Goal: Information Seeking & Learning: Check status

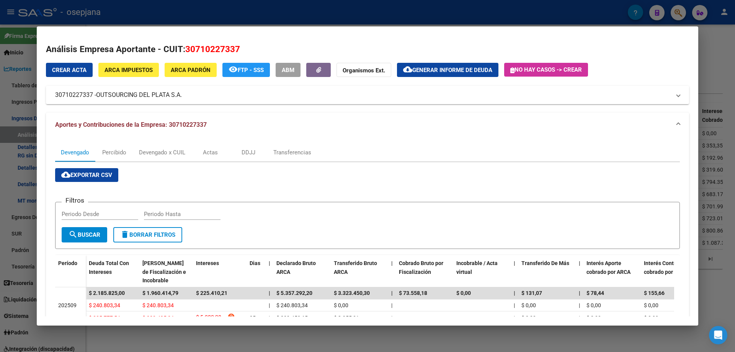
click at [250, 11] on div at bounding box center [367, 176] width 735 height 352
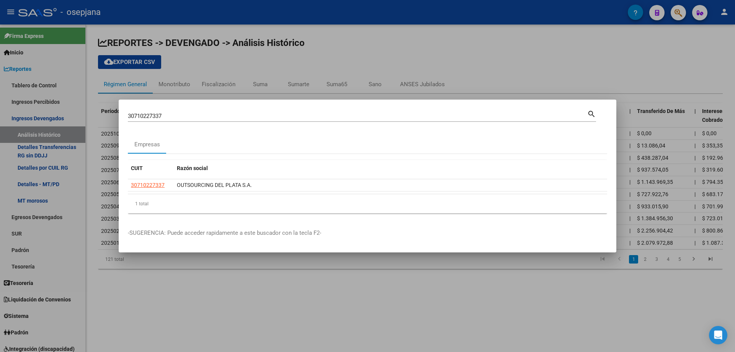
click at [43, 119] on div at bounding box center [367, 176] width 735 height 352
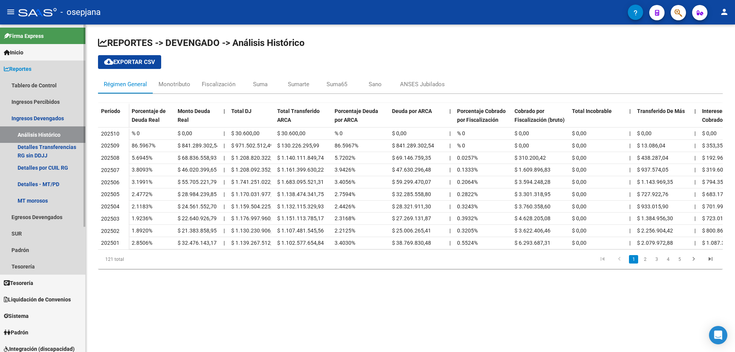
click at [29, 68] on span "Reportes" at bounding box center [18, 69] width 28 height 8
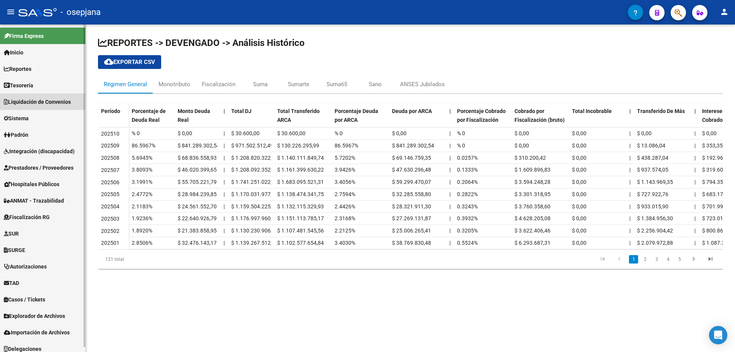
click at [25, 103] on span "Liquidación de Convenios" at bounding box center [37, 102] width 67 height 8
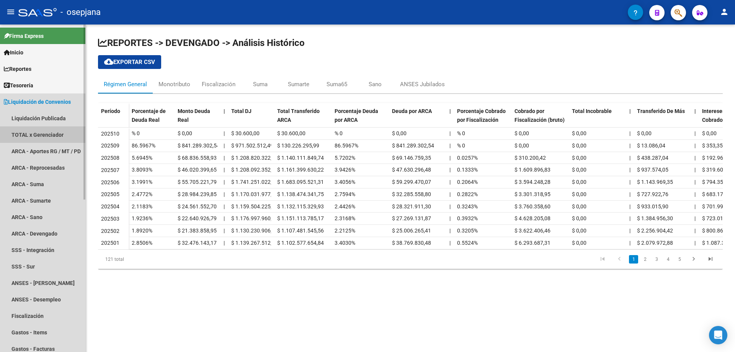
click at [29, 133] on link "TOTAL x Gerenciador" at bounding box center [42, 134] width 85 height 16
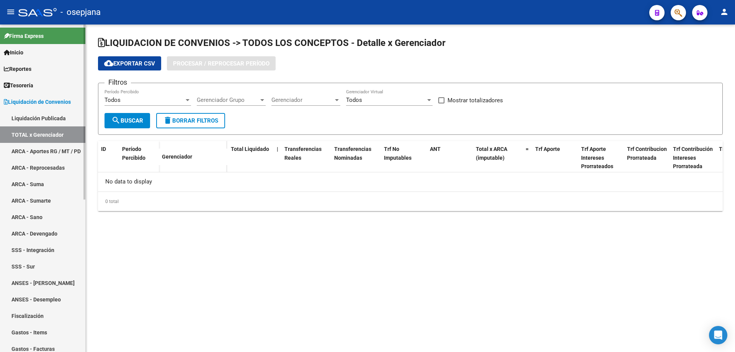
checkbox input "true"
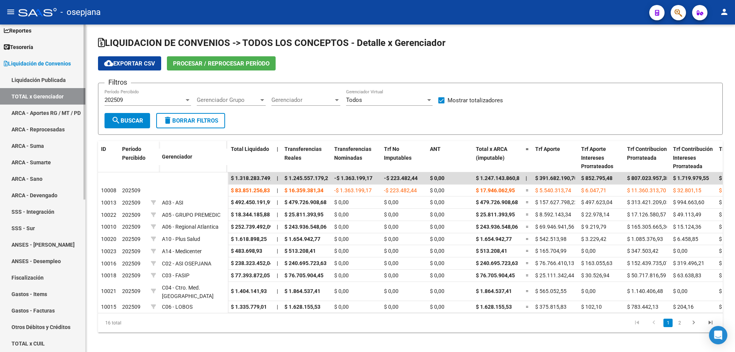
scroll to position [77, 0]
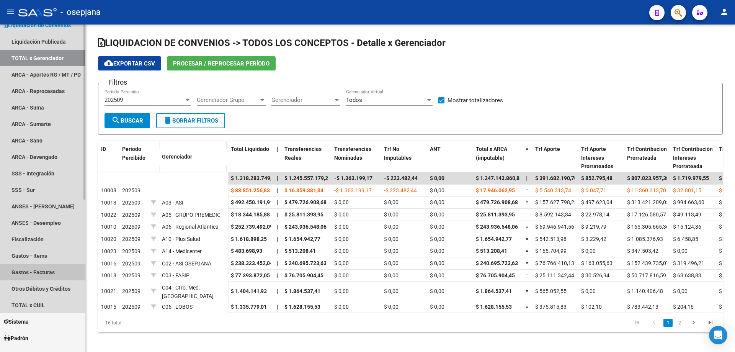
click at [43, 273] on link "Gastos - Facturas" at bounding box center [42, 272] width 85 height 16
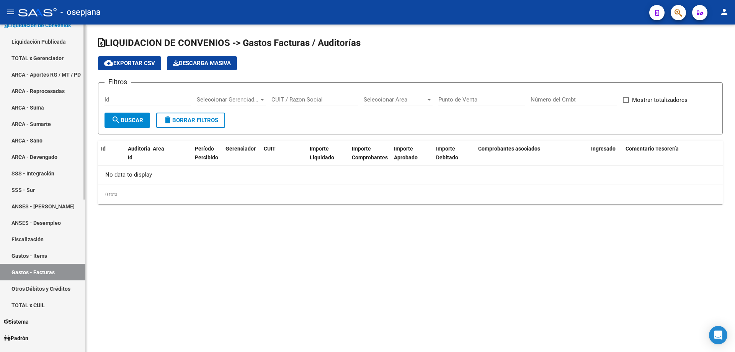
checkbox input "true"
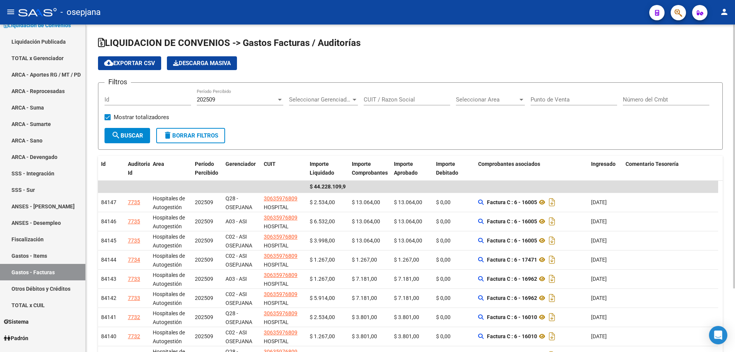
click at [332, 101] on span "Seleccionar Gerenciador" at bounding box center [320, 99] width 62 height 7
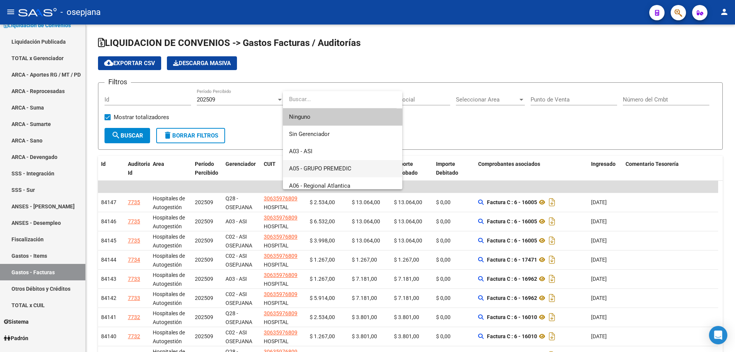
click at [339, 164] on span "A05 - GRUPO PREMEDIC" at bounding box center [342, 168] width 107 height 17
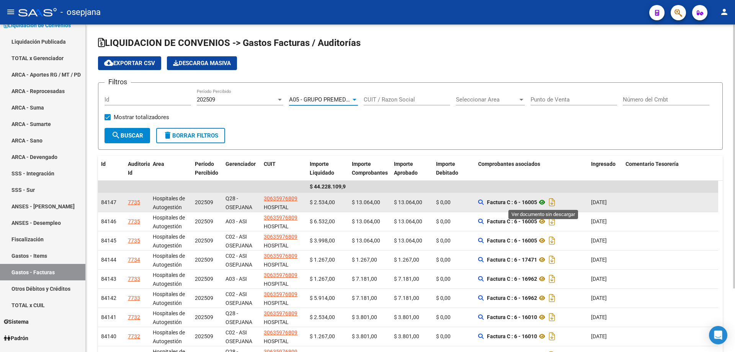
click at [543, 202] on icon at bounding box center [542, 202] width 10 height 9
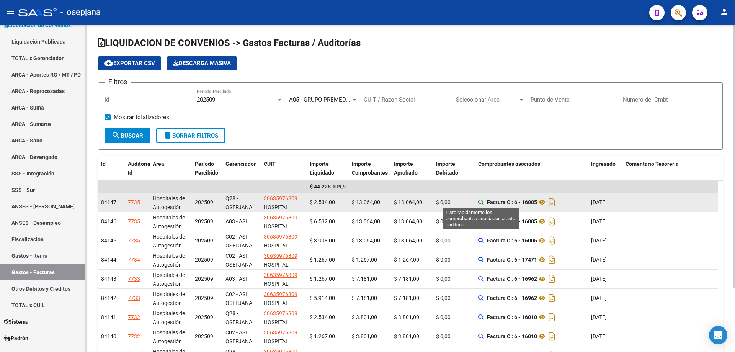
click at [480, 202] on icon at bounding box center [480, 202] width 5 height 5
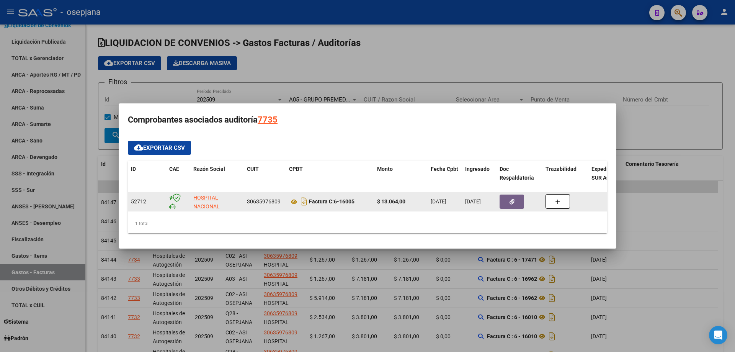
click at [511, 199] on icon "button" at bounding box center [512, 202] width 5 height 6
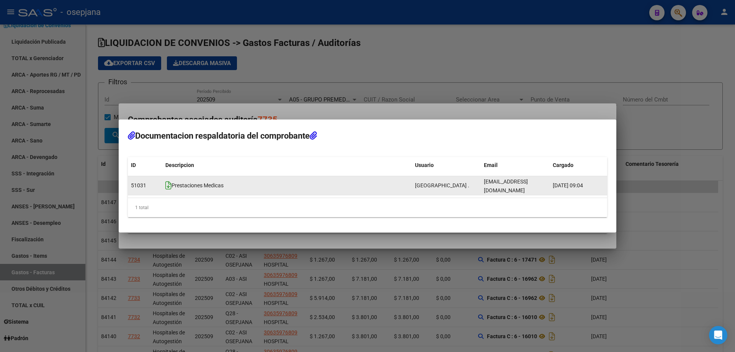
click at [168, 184] on icon at bounding box center [168, 185] width 6 height 8
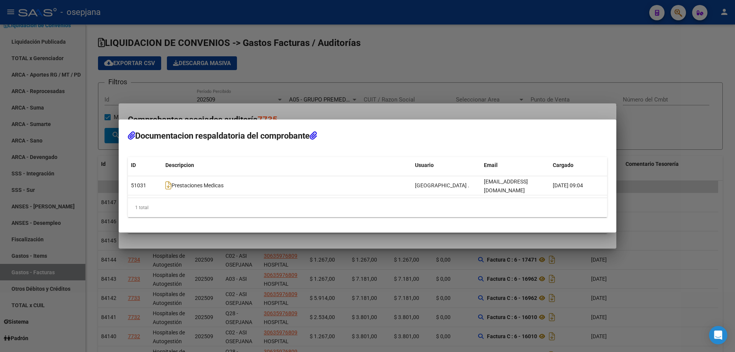
click at [383, 65] on div at bounding box center [367, 176] width 735 height 352
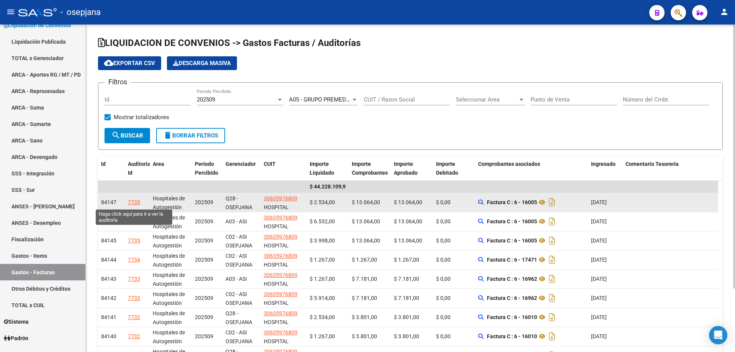
click at [138, 201] on div "7735" at bounding box center [134, 202] width 12 height 9
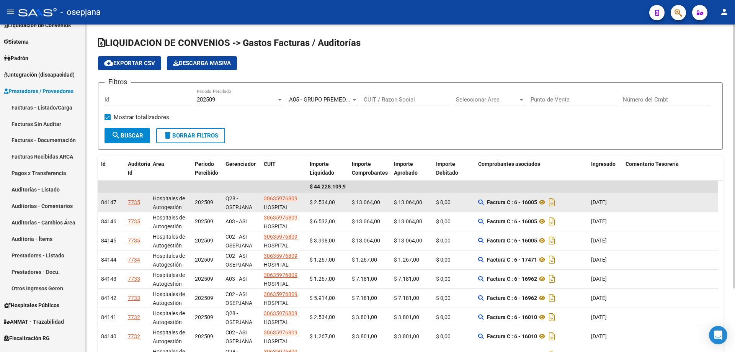
click at [138, 201] on div "7735" at bounding box center [134, 202] width 12 height 9
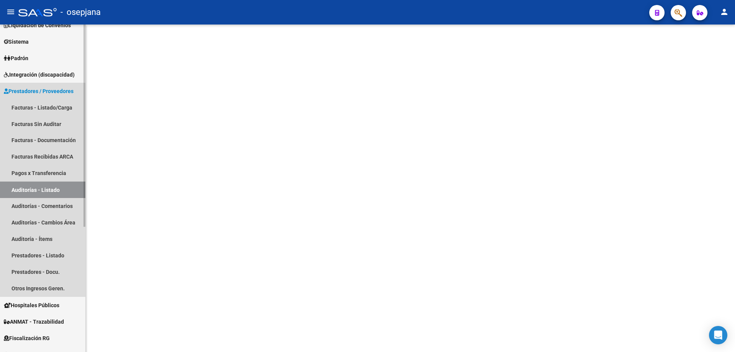
click at [61, 89] on span "Prestadores / Proveedores" at bounding box center [39, 91] width 70 height 8
click at [58, 95] on span "Prestadores / Proveedores" at bounding box center [39, 91] width 70 height 8
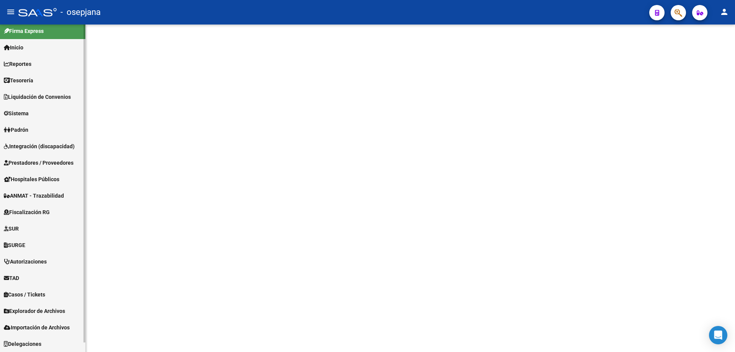
scroll to position [5, 0]
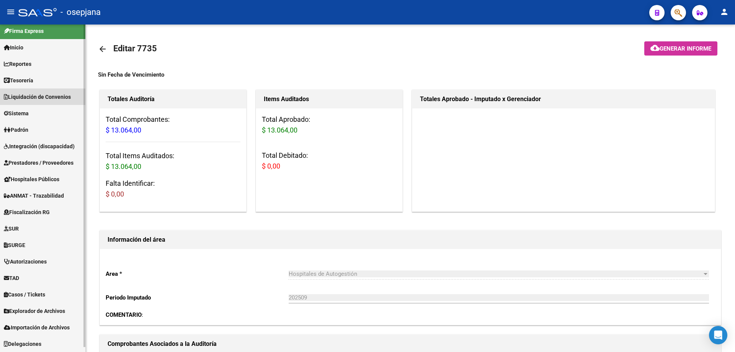
click at [37, 97] on span "Liquidación de Convenios" at bounding box center [37, 97] width 67 height 8
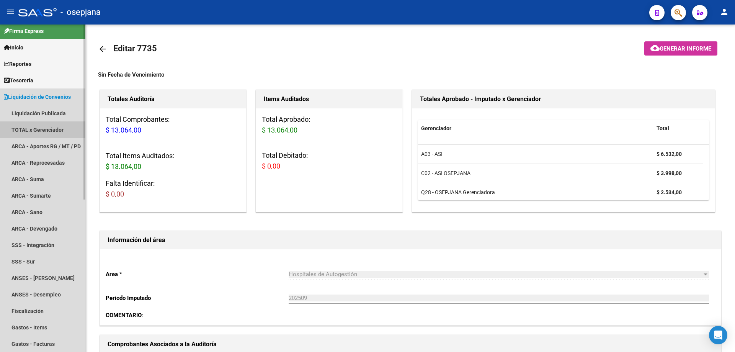
click at [34, 129] on link "TOTAL x Gerenciador" at bounding box center [42, 129] width 85 height 16
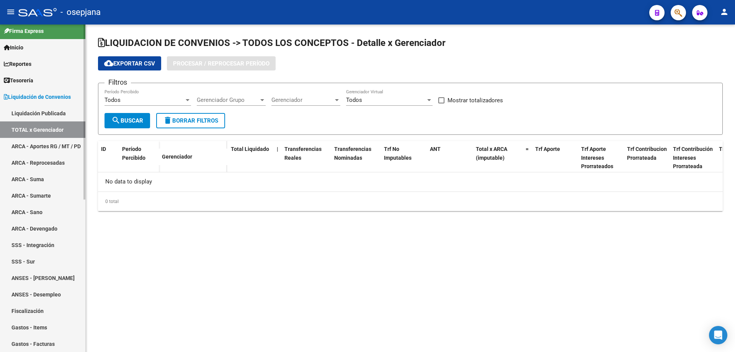
checkbox input "true"
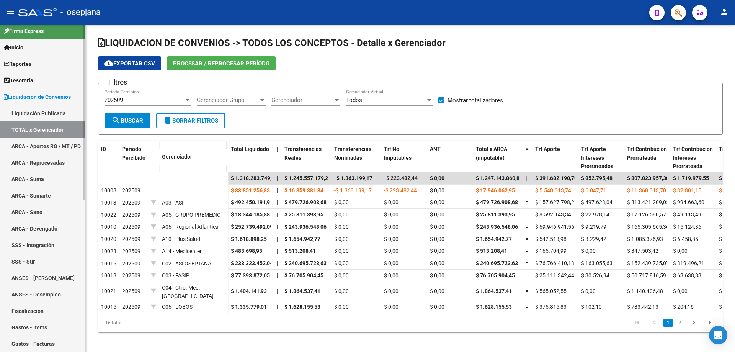
click at [49, 343] on link "Gastos - Facturas" at bounding box center [42, 344] width 85 height 16
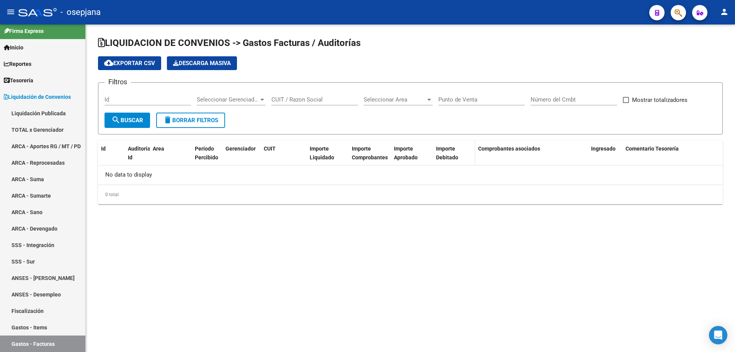
checkbox input "true"
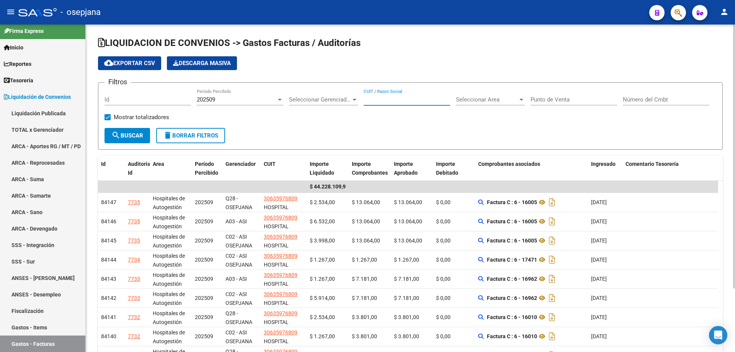
click at [423, 101] on input "CUIT / Razon Social" at bounding box center [407, 99] width 87 height 7
click at [404, 100] on input "CUIT / Razon Social" at bounding box center [407, 99] width 87 height 7
click at [334, 100] on span "Seleccionar Gerenciador" at bounding box center [320, 99] width 62 height 7
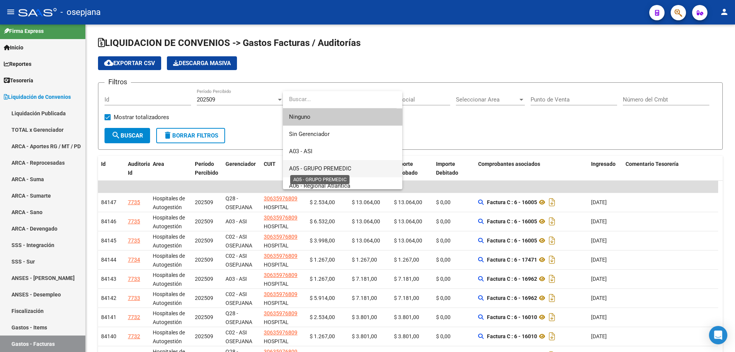
click at [334, 168] on span "A05 - GRUPO PREMEDIC" at bounding box center [320, 168] width 62 height 7
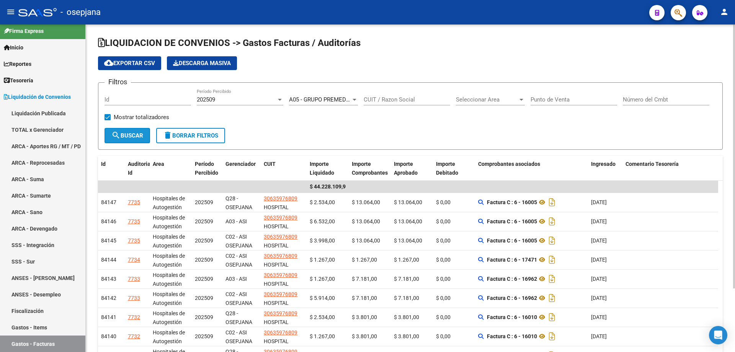
click at [131, 136] on span "search Buscar" at bounding box center [127, 135] width 32 height 7
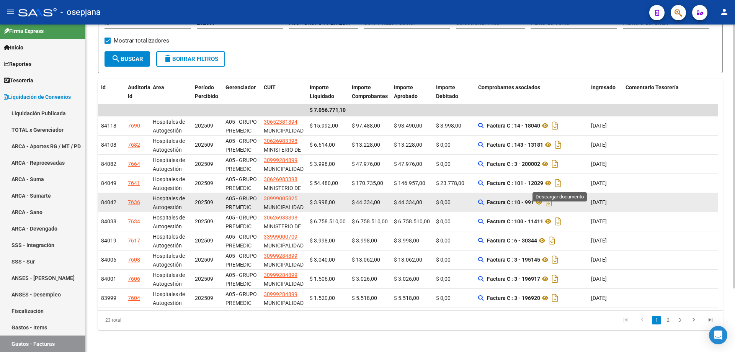
scroll to position [79, 0]
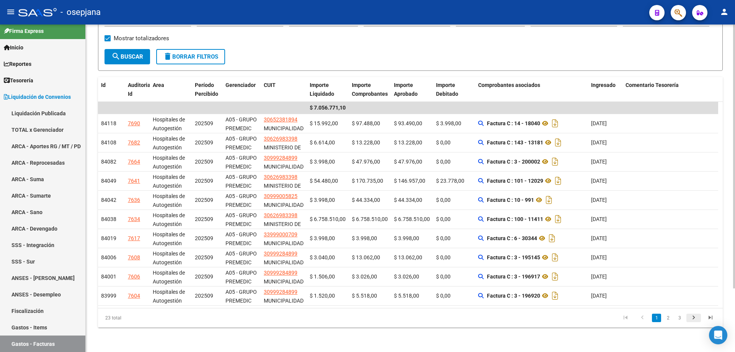
click at [694, 316] on icon "go to next page" at bounding box center [694, 318] width 10 height 9
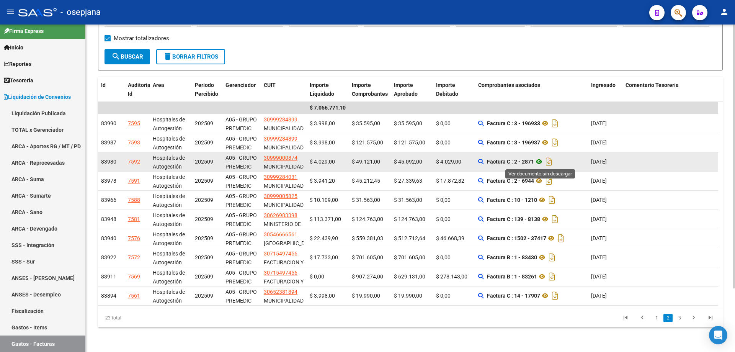
click at [541, 160] on icon at bounding box center [539, 161] width 10 height 9
click at [552, 163] on icon "Descargar documento" at bounding box center [549, 162] width 10 height 12
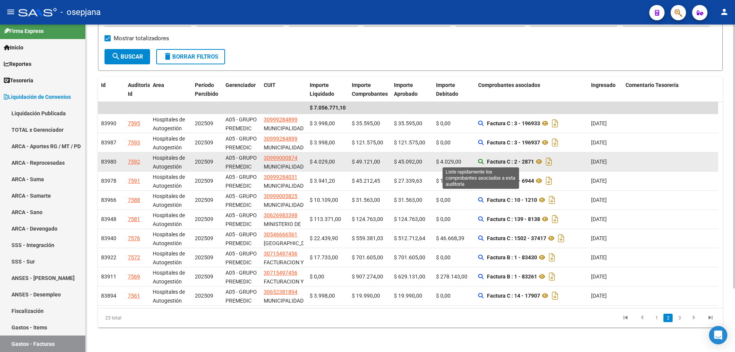
click at [480, 160] on icon at bounding box center [480, 161] width 5 height 5
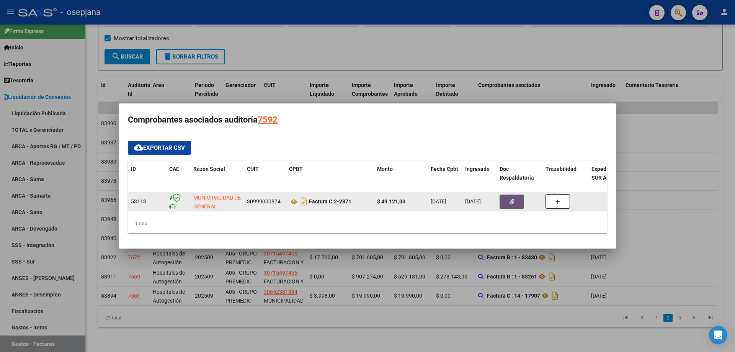
click at [508, 196] on button "button" at bounding box center [512, 202] width 25 height 14
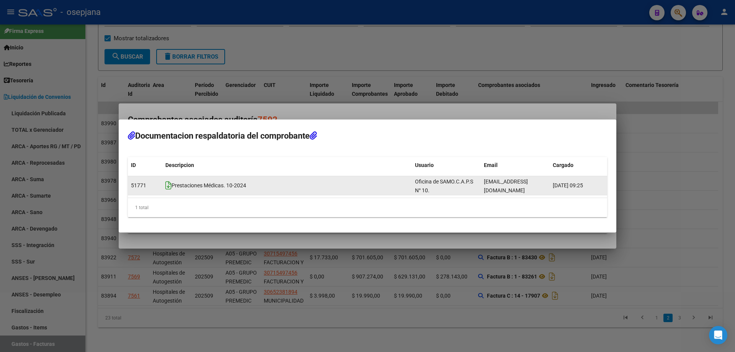
click at [169, 185] on icon at bounding box center [168, 185] width 6 height 8
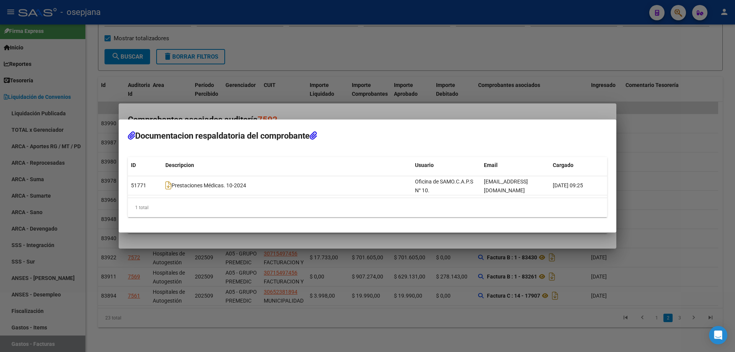
click at [442, 50] on div at bounding box center [367, 176] width 735 height 352
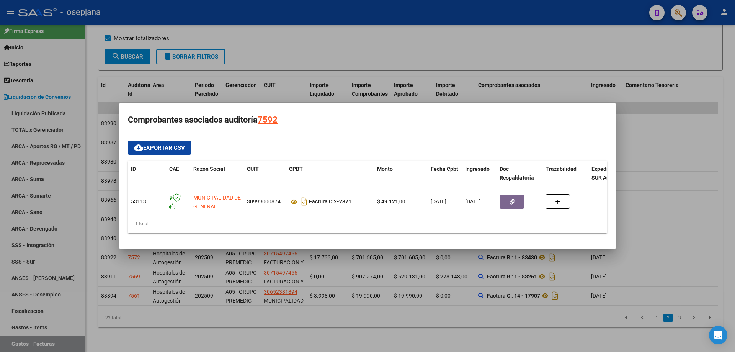
click at [486, 64] on div at bounding box center [367, 176] width 735 height 352
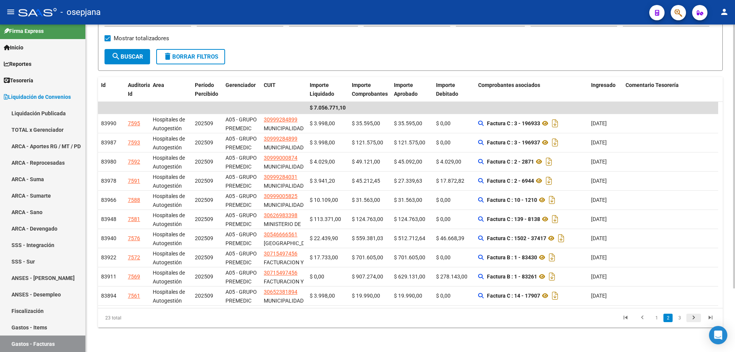
click at [693, 318] on icon "go to next page" at bounding box center [694, 318] width 10 height 9
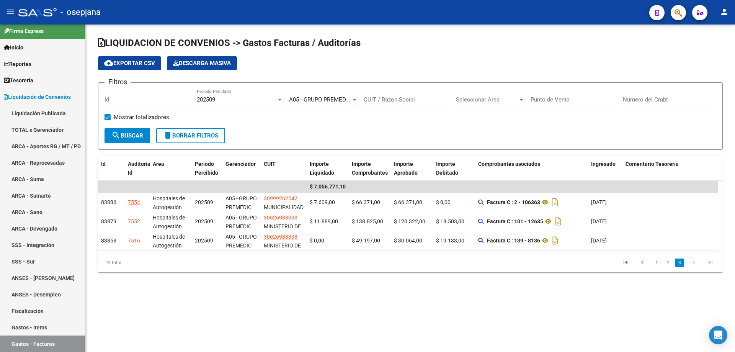
scroll to position [0, 0]
click at [622, 262] on icon "go to first page" at bounding box center [626, 263] width 10 height 9
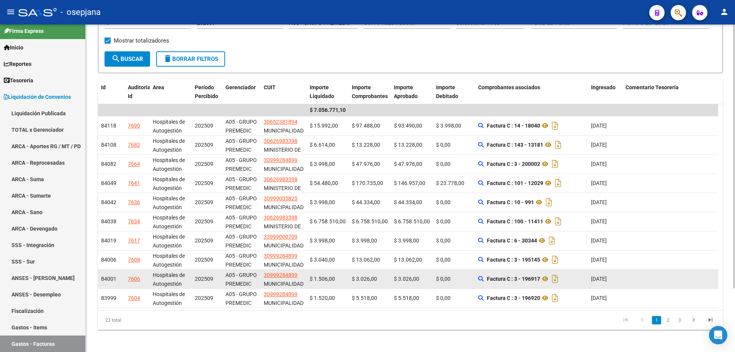
scroll to position [79, 0]
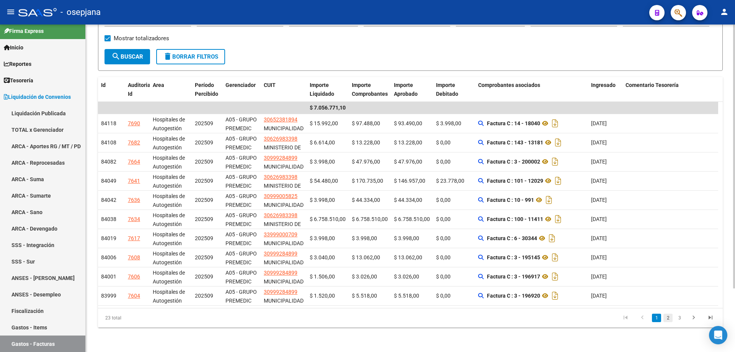
click at [668, 317] on link "2" at bounding box center [668, 318] width 9 height 8
click at [695, 320] on icon "go to next page" at bounding box center [694, 318] width 10 height 9
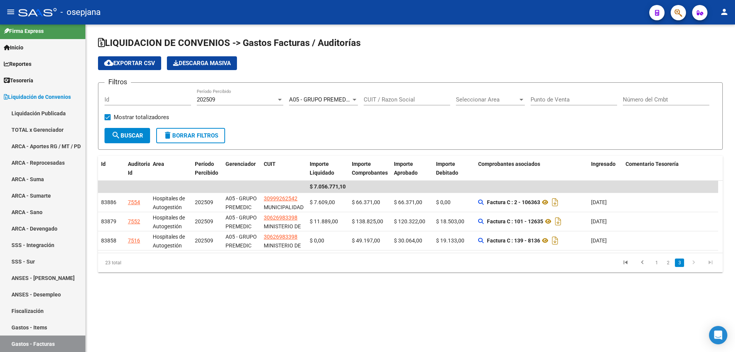
scroll to position [0, 0]
click at [670, 263] on link "2" at bounding box center [668, 263] width 9 height 8
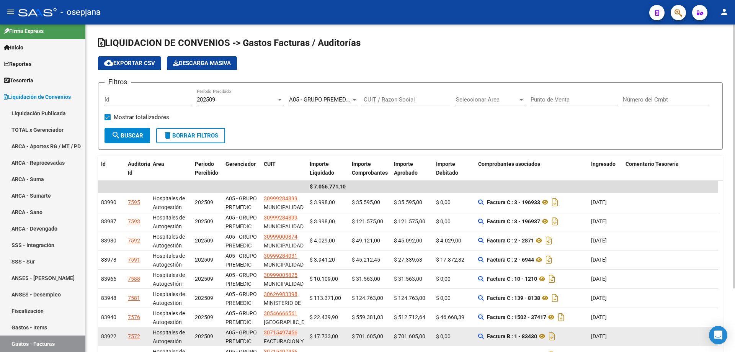
scroll to position [79, 0]
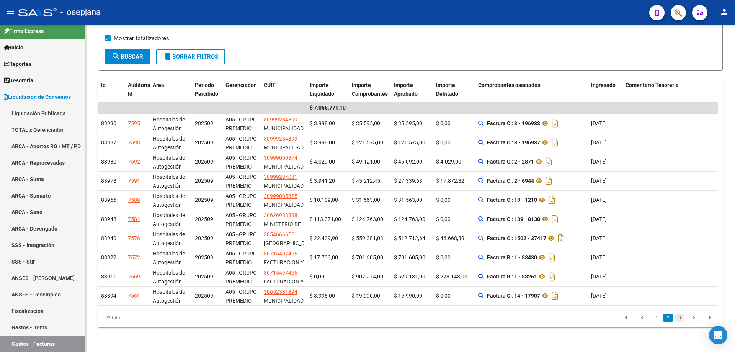
click at [683, 316] on link "3" at bounding box center [679, 318] width 9 height 8
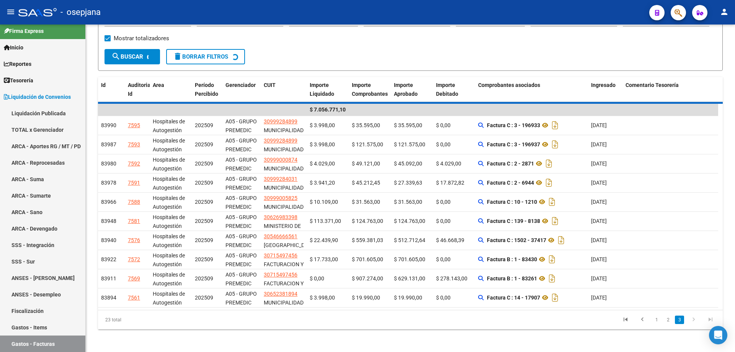
scroll to position [0, 0]
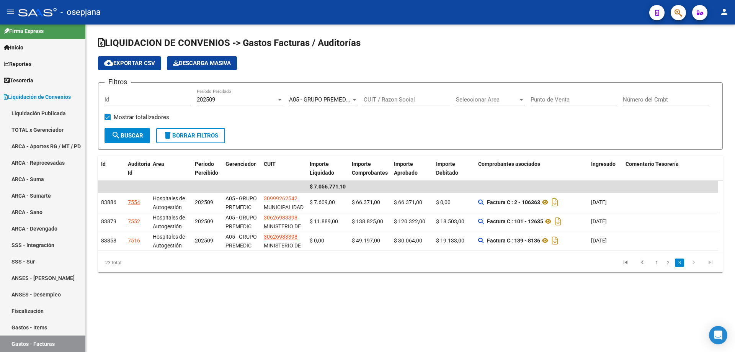
click at [316, 101] on span "A05 - GRUPO PREMEDIC" at bounding box center [320, 99] width 62 height 7
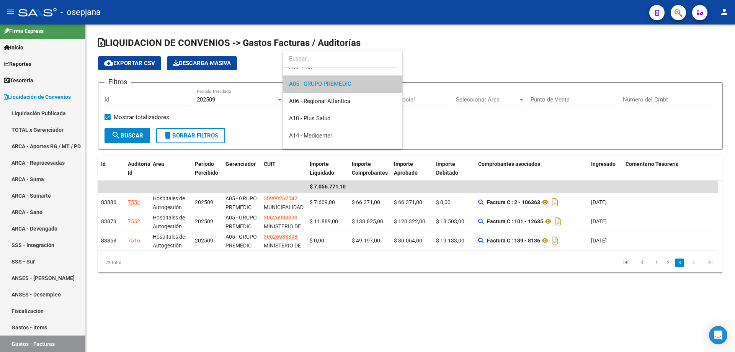
scroll to position [59, 0]
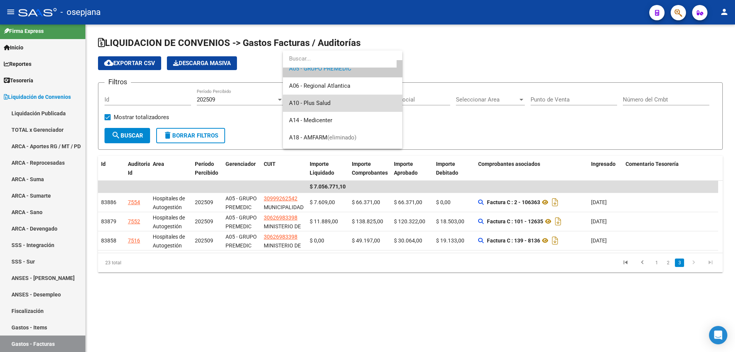
click at [347, 105] on span "A10 - Plus Salud" at bounding box center [342, 103] width 107 height 17
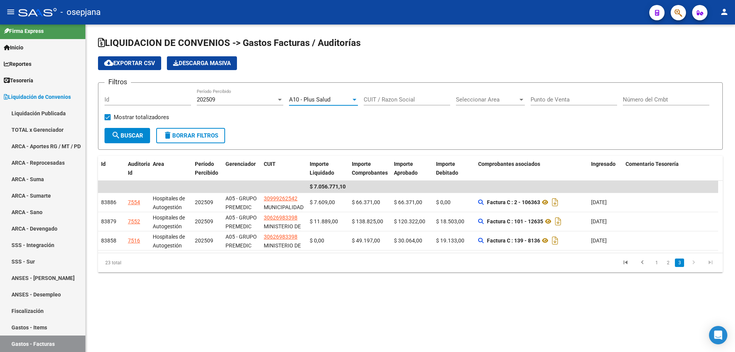
click at [123, 136] on span "search Buscar" at bounding box center [127, 135] width 32 height 7
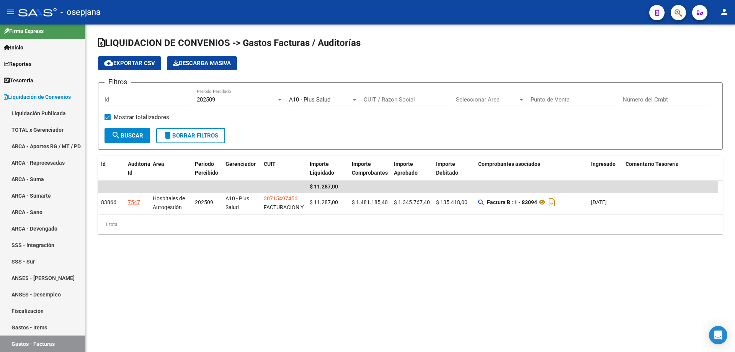
click at [343, 102] on div "A10 - Plus Salud" at bounding box center [320, 99] width 62 height 7
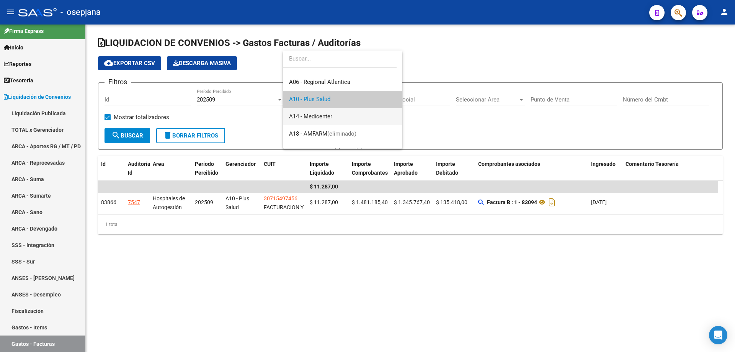
click at [339, 118] on span "A14 - Medicenter" at bounding box center [342, 116] width 107 height 17
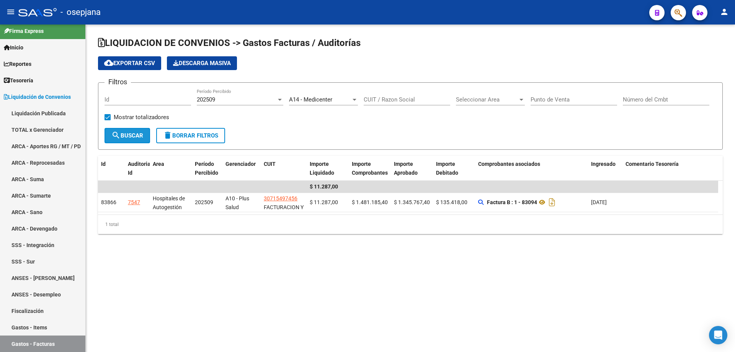
click at [133, 135] on span "search Buscar" at bounding box center [127, 135] width 32 height 7
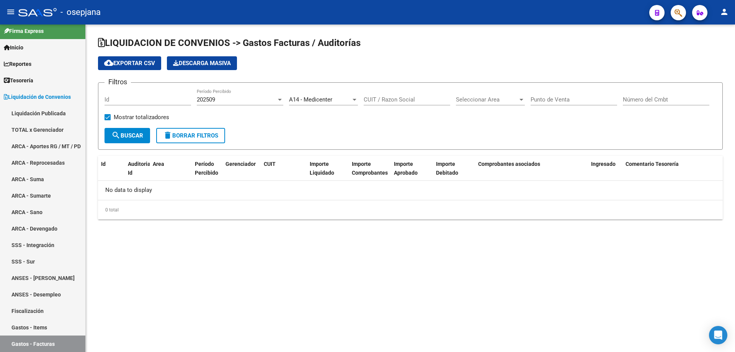
click at [309, 99] on span "A14 - Medicenter" at bounding box center [310, 99] width 43 height 7
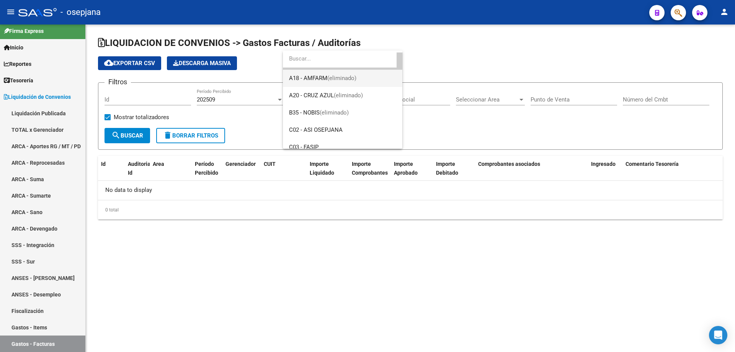
scroll to position [157, 0]
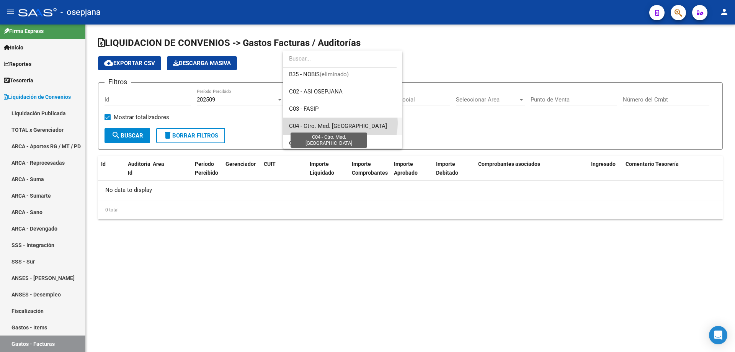
click at [334, 123] on span "C04 - Ctro. Med. [GEOGRAPHIC_DATA]" at bounding box center [338, 126] width 98 height 7
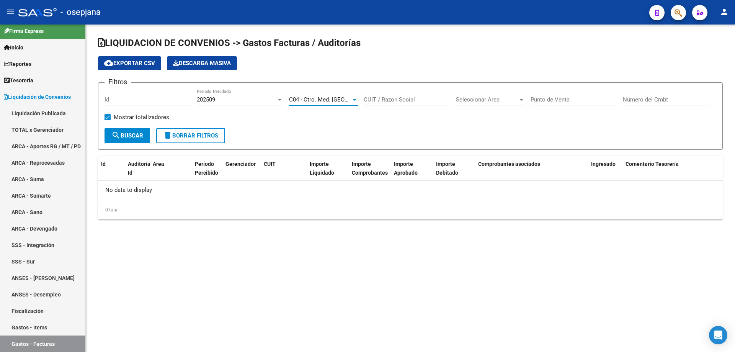
click at [142, 134] on span "search Buscar" at bounding box center [127, 135] width 32 height 7
click at [312, 101] on span "C04 - Ctro. Med. [GEOGRAPHIC_DATA]" at bounding box center [338, 99] width 98 height 7
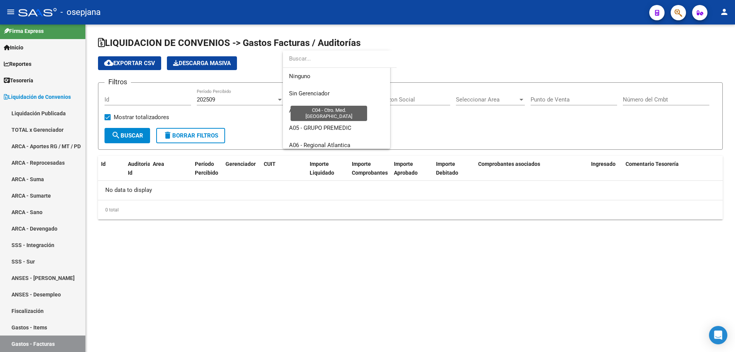
scroll to position [184, 0]
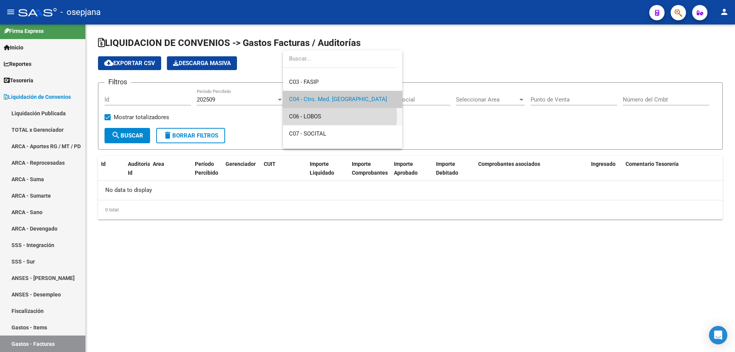
click at [326, 116] on span "C06 - LOBOS" at bounding box center [342, 116] width 107 height 17
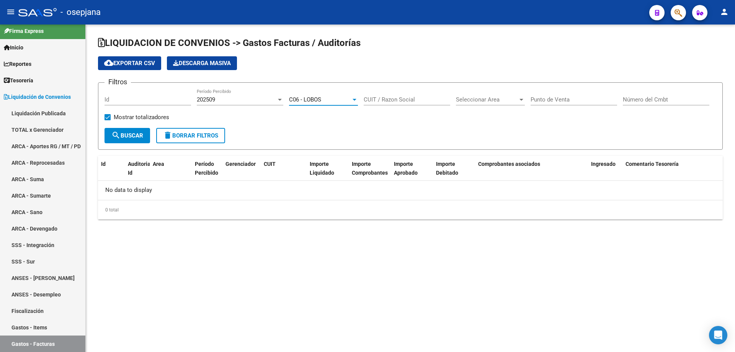
click at [136, 132] on span "search Buscar" at bounding box center [127, 135] width 32 height 7
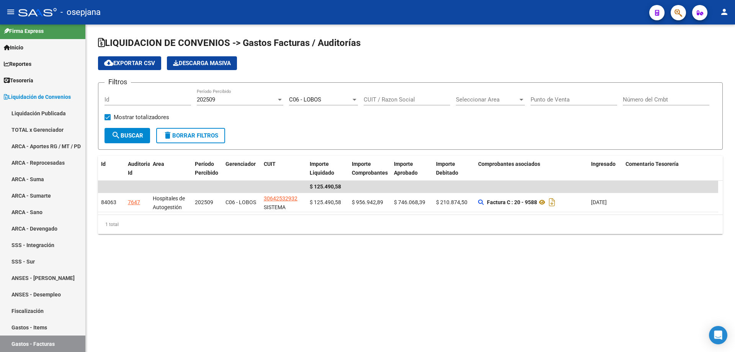
click at [314, 100] on span "C06 - LOBOS" at bounding box center [305, 99] width 32 height 7
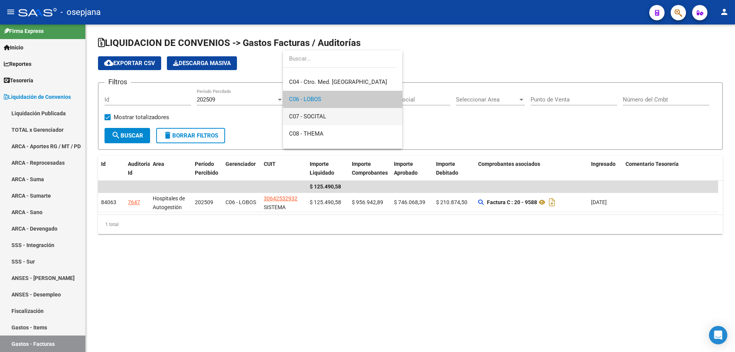
click at [327, 118] on span "C07 - SOCITAL" at bounding box center [342, 116] width 107 height 17
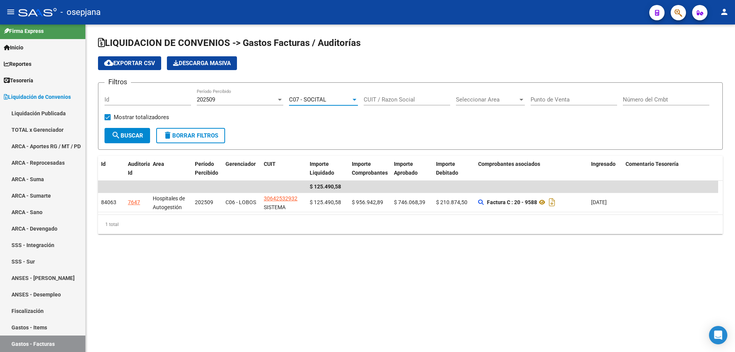
click at [142, 138] on span "search Buscar" at bounding box center [127, 135] width 32 height 7
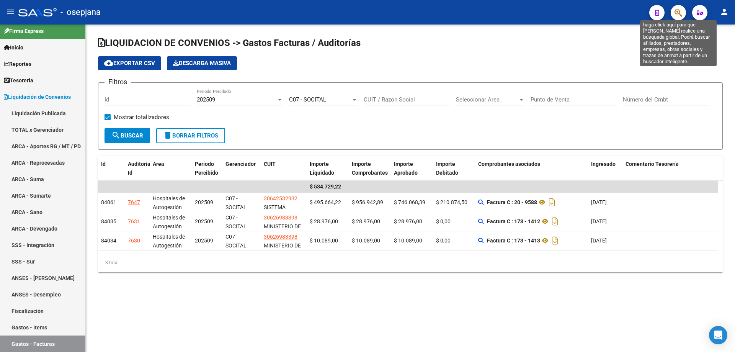
click at [676, 16] on icon "button" at bounding box center [679, 12] width 8 height 9
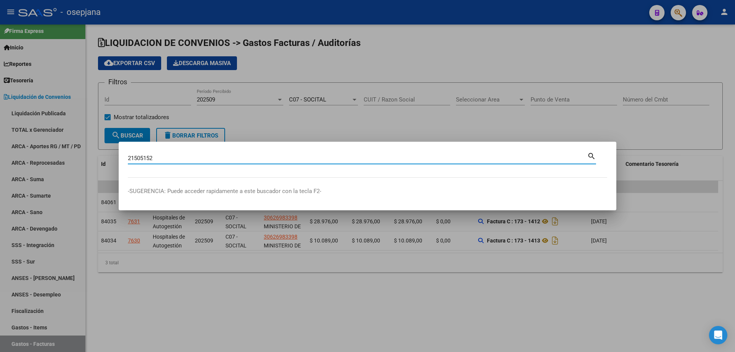
type input "21505152"
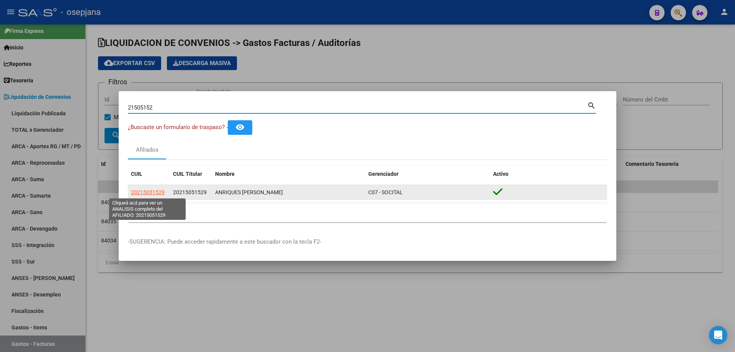
click at [159, 194] on span "20215051529" at bounding box center [148, 192] width 34 height 6
type textarea "20215051529"
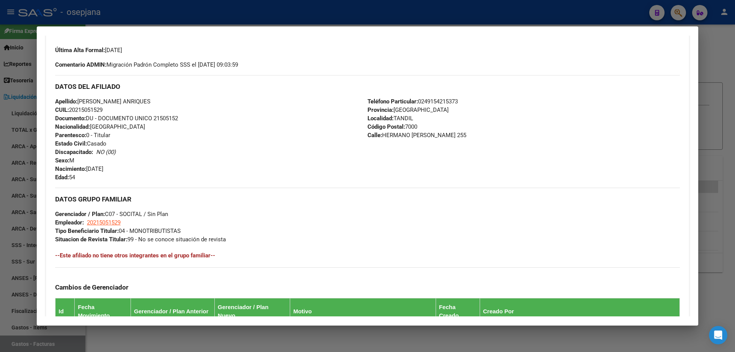
scroll to position [340, 0]
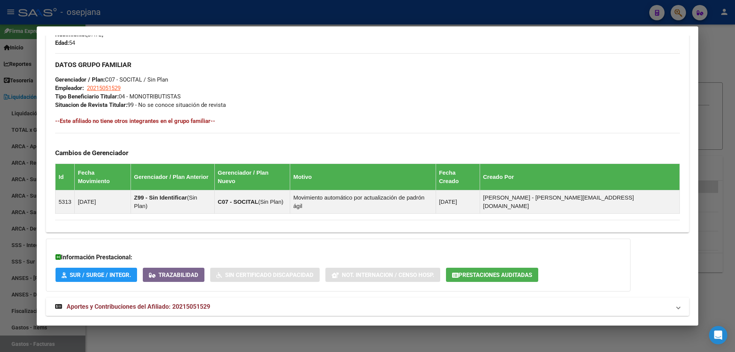
click at [172, 303] on span "Aportes y Contribuciones del Afiliado: 20215051529" at bounding box center [139, 306] width 144 height 7
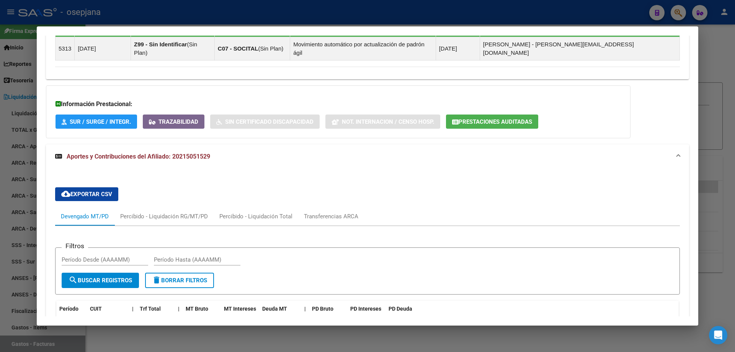
scroll to position [264, 0]
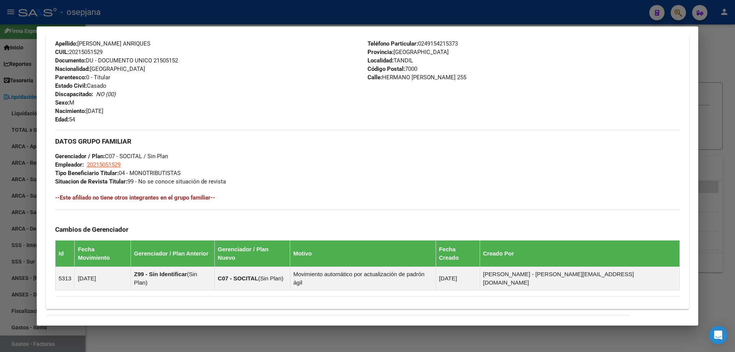
click at [306, 15] on div at bounding box center [367, 176] width 735 height 352
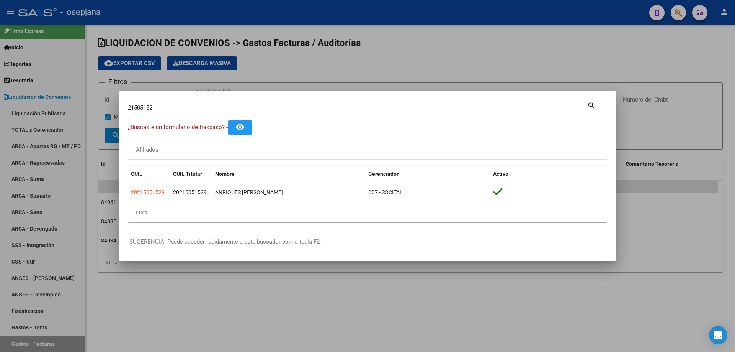
click at [419, 54] on div at bounding box center [367, 176] width 735 height 352
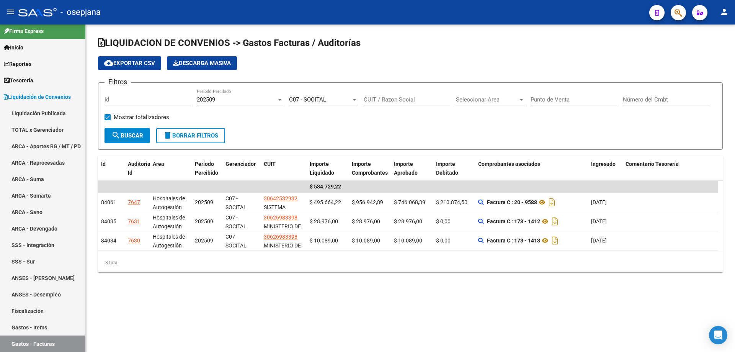
click at [327, 97] on div "C07 - SOCITAL" at bounding box center [320, 99] width 62 height 7
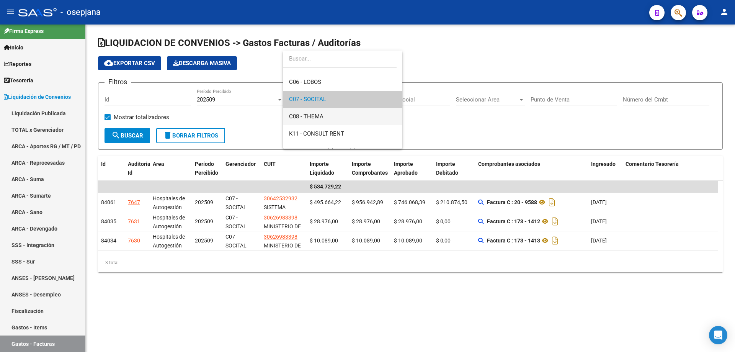
click at [326, 116] on span "C08 - THEMA" at bounding box center [342, 116] width 107 height 17
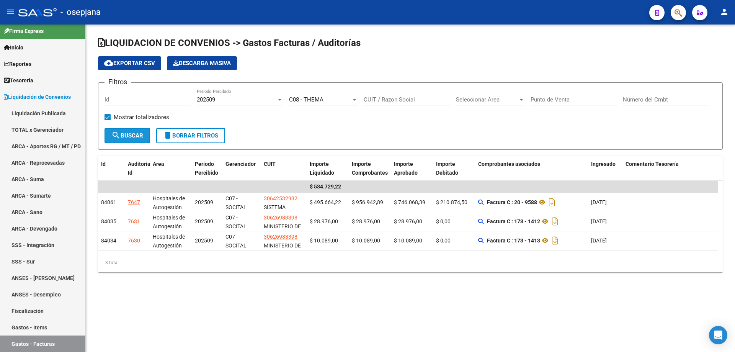
click at [134, 135] on span "search Buscar" at bounding box center [127, 135] width 32 height 7
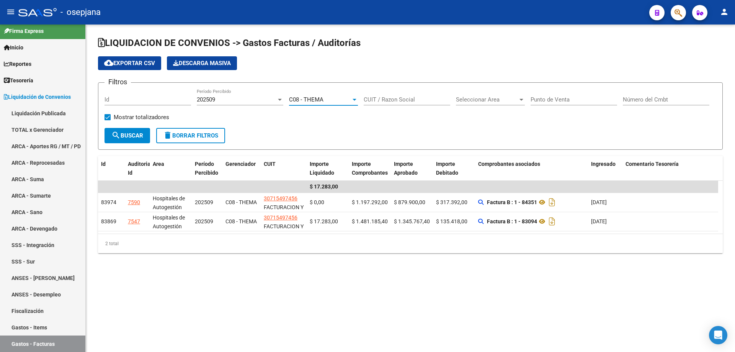
click at [322, 96] on span "C08 - THEMA" at bounding box center [306, 99] width 34 height 7
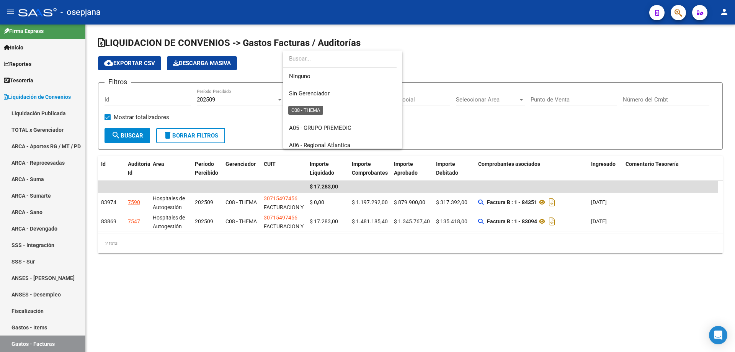
scroll to position [236, 0]
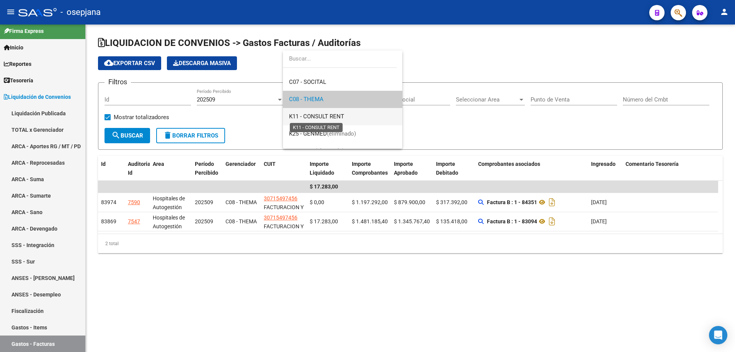
click at [324, 115] on span "K11 - CONSULT RENT" at bounding box center [316, 116] width 55 height 7
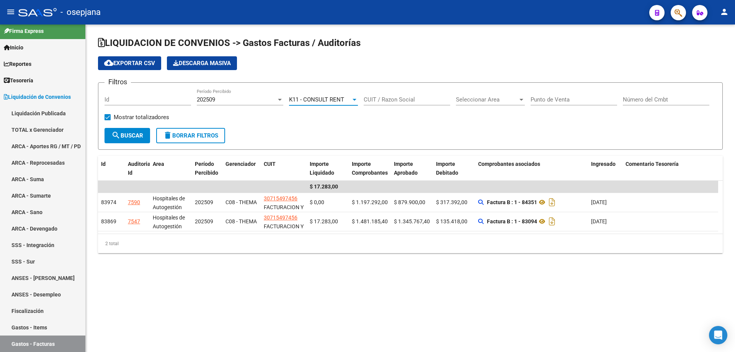
click at [145, 136] on button "search Buscar" at bounding box center [128, 135] width 46 height 15
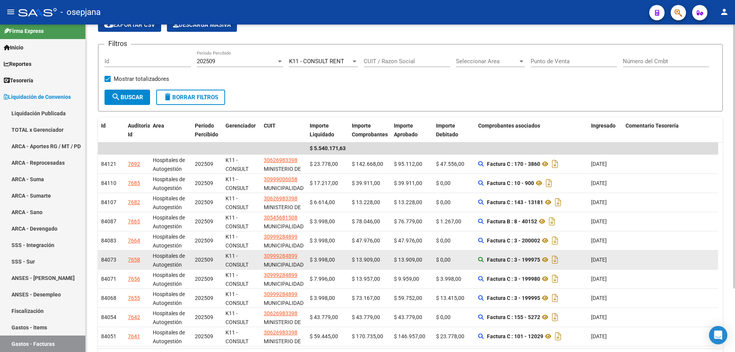
scroll to position [77, 0]
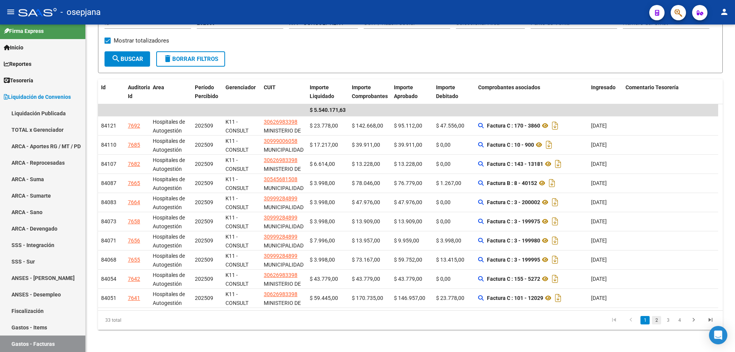
click at [657, 321] on link "2" at bounding box center [656, 320] width 9 height 8
click at [694, 321] on icon "go to next page" at bounding box center [694, 320] width 10 height 9
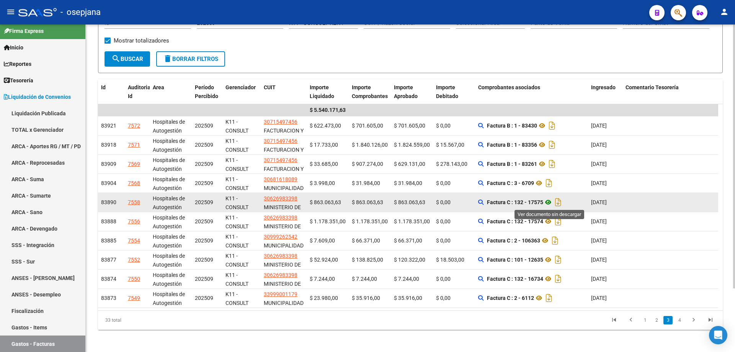
click at [551, 204] on icon at bounding box center [548, 202] width 10 height 9
click at [549, 202] on icon at bounding box center [548, 202] width 10 height 9
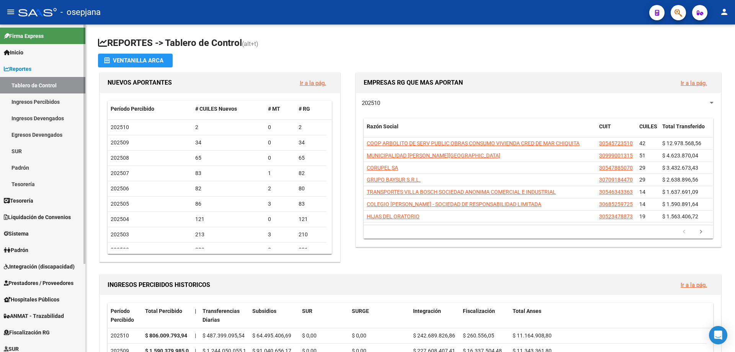
click at [28, 67] on span "Reportes" at bounding box center [18, 69] width 28 height 8
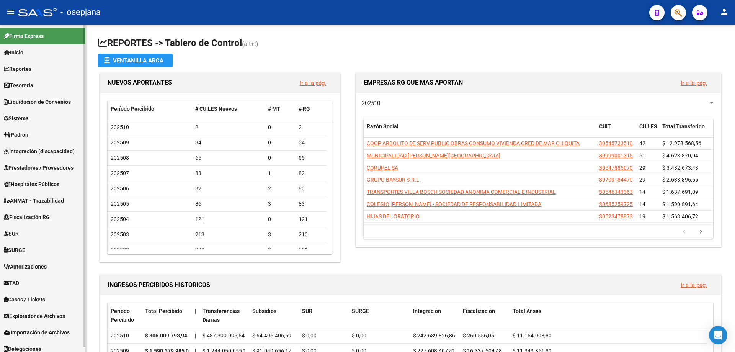
click at [30, 84] on span "Tesorería" at bounding box center [18, 85] width 29 height 8
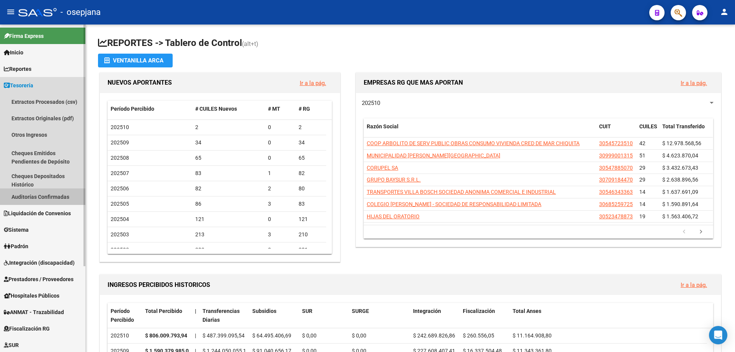
click at [37, 197] on link "Auditorías Confirmadas" at bounding box center [42, 196] width 85 height 16
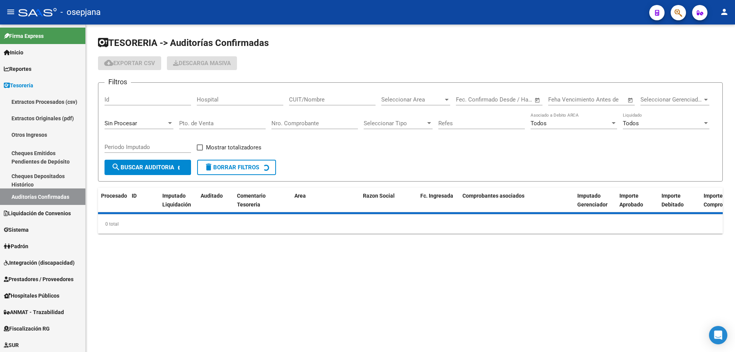
click at [298, 120] on input "Nro. Comprobante" at bounding box center [315, 123] width 87 height 7
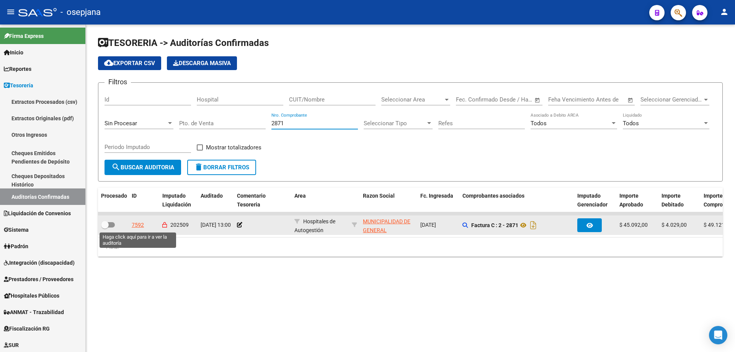
type input "2871"
click at [140, 223] on div "7592" at bounding box center [138, 225] width 12 height 9
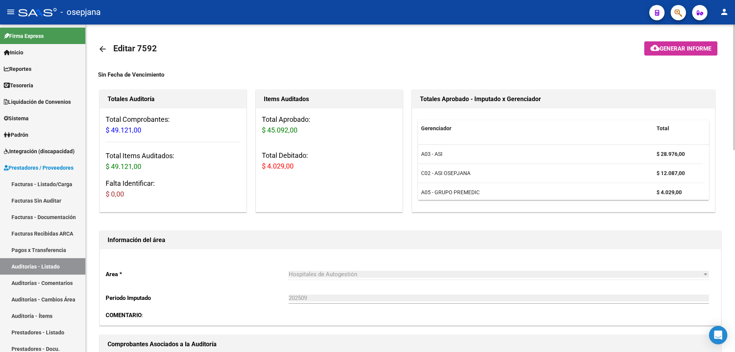
click at [104, 48] on mat-icon "arrow_back" at bounding box center [102, 48] width 9 height 9
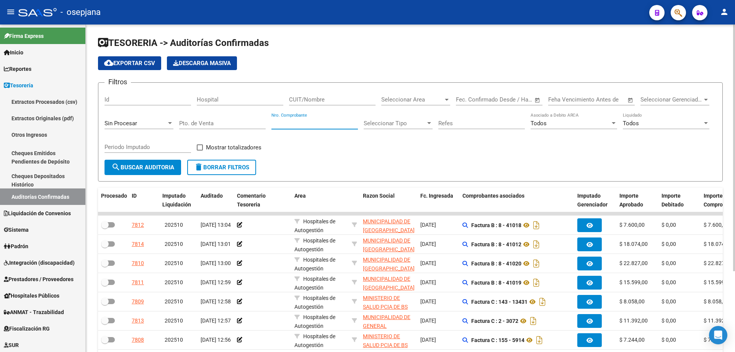
click at [295, 124] on input "Nro. Comprobante" at bounding box center [315, 123] width 87 height 7
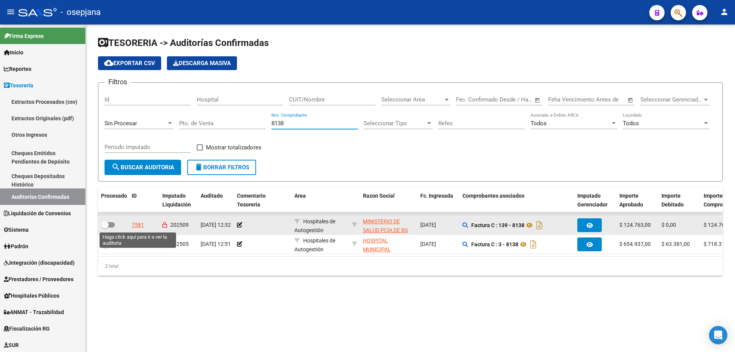
type input "8138"
click at [138, 224] on div "7581" at bounding box center [138, 225] width 12 height 9
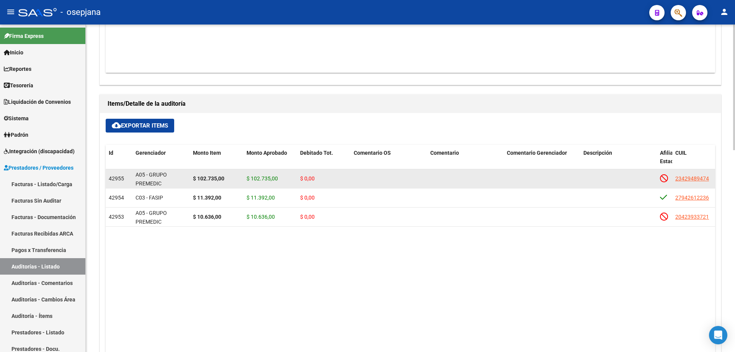
scroll to position [268, 0]
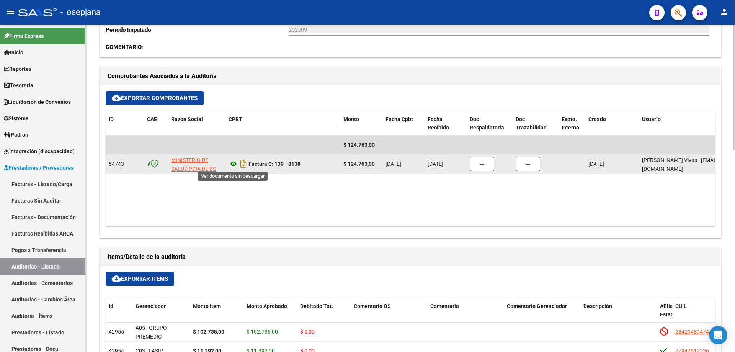
click at [235, 164] on icon at bounding box center [234, 163] width 10 height 9
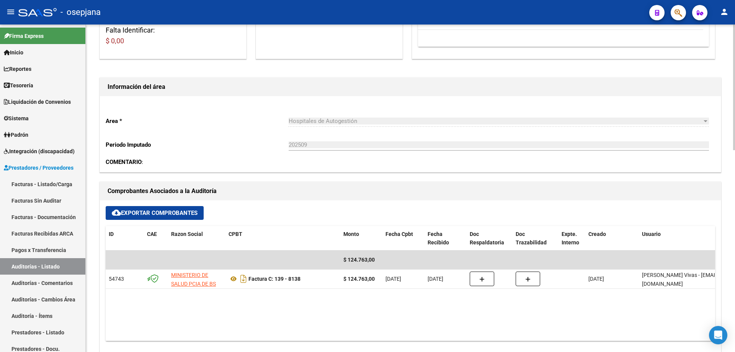
scroll to position [0, 0]
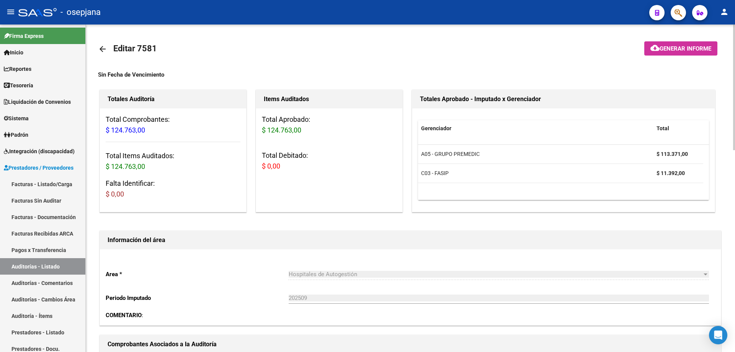
click at [102, 51] on mat-icon "arrow_back" at bounding box center [102, 48] width 9 height 9
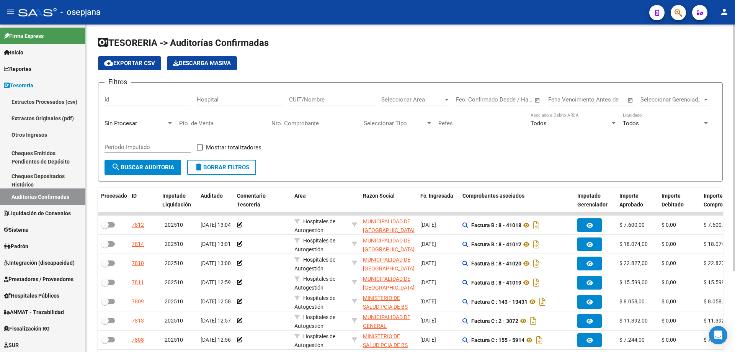
click at [288, 124] on input "Nro. Comprobante" at bounding box center [315, 123] width 87 height 7
type input "4"
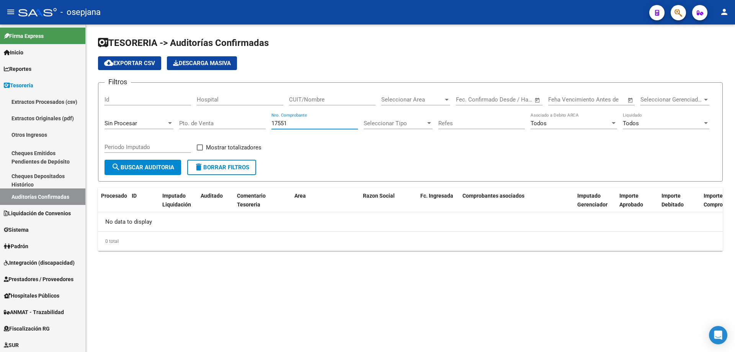
drag, startPoint x: 309, startPoint y: 122, endPoint x: 214, endPoint y: 128, distance: 95.2
click at [214, 128] on div "Filtros Id Hospital CUIT/Nombre Seleccionar Area Seleccionar Area Fecha inicio …" at bounding box center [411, 124] width 612 height 71
type input "8"
drag, startPoint x: 289, startPoint y: 123, endPoint x: 250, endPoint y: 121, distance: 39.1
click at [250, 121] on div "Filtros Id Hospital CUIT/Nombre Seleccionar Area Seleccionar Area Fecha inicio …" at bounding box center [411, 124] width 612 height 71
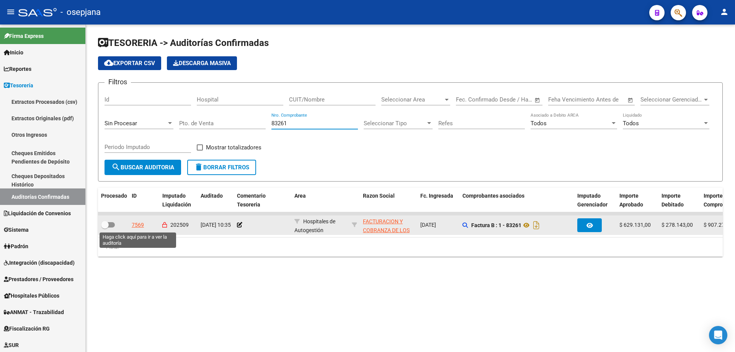
type input "83261"
click at [138, 224] on div "7569" at bounding box center [138, 225] width 12 height 9
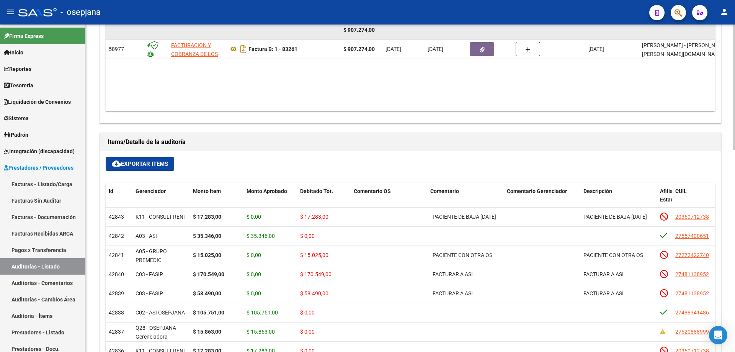
scroll to position [230, 0]
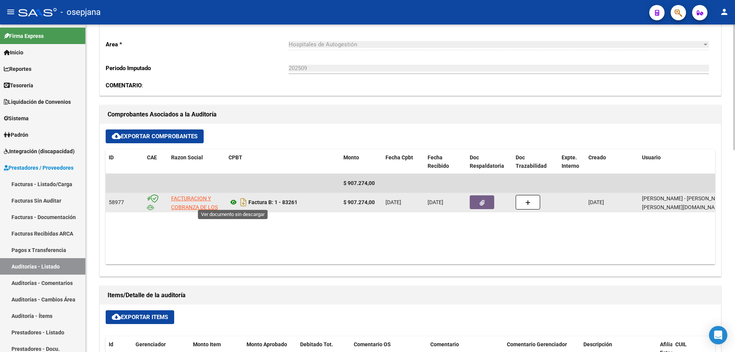
click at [234, 201] on icon at bounding box center [234, 202] width 10 height 9
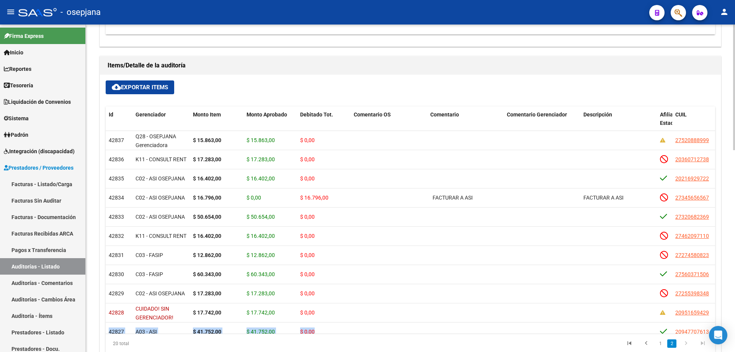
scroll to position [188, 0]
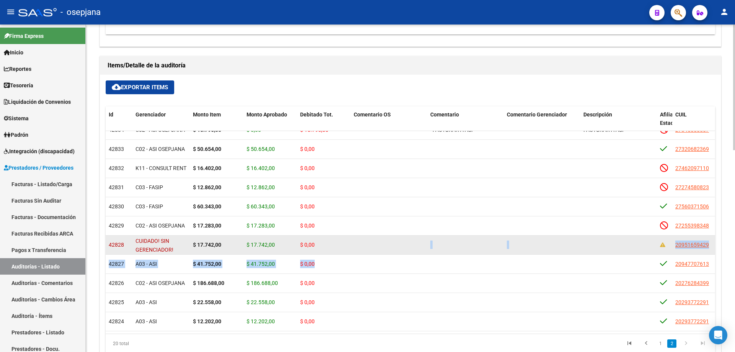
drag, startPoint x: 347, startPoint y: 327, endPoint x: 414, endPoint y: 246, distance: 105.3
click at [414, 246] on datatable-scroller "42834 C02 - ASI OSEPJANA $ 16.796,00 $ 0,00 $ 16.796,00 FACTURAR A ASI FACTURAR…" at bounding box center [411, 139] width 610 height 383
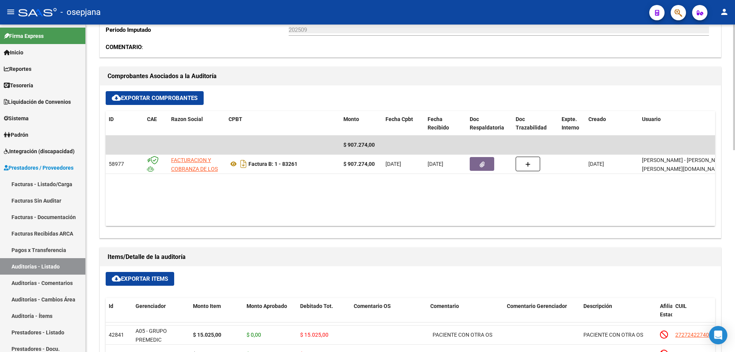
scroll to position [230, 0]
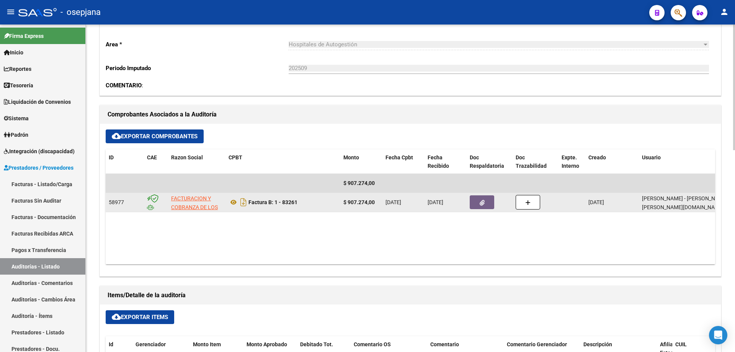
click at [482, 201] on icon "button" at bounding box center [482, 203] width 5 height 6
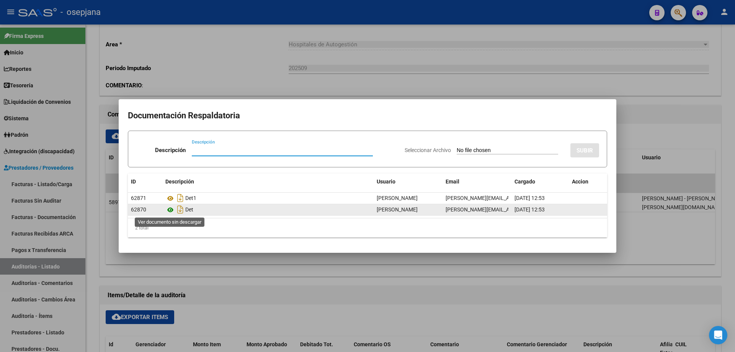
click at [173, 209] on icon at bounding box center [170, 209] width 10 height 9
click at [170, 210] on icon at bounding box center [170, 209] width 10 height 9
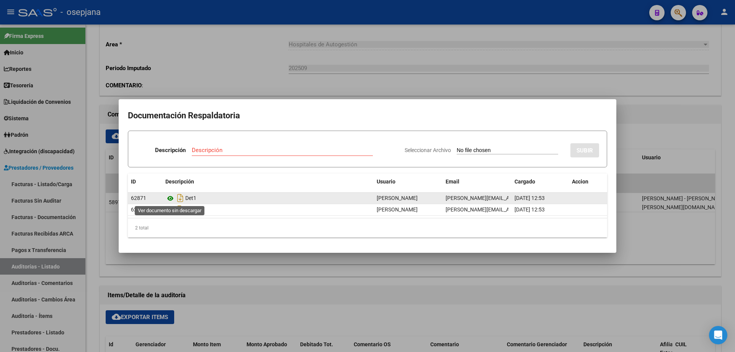
click at [171, 197] on icon at bounding box center [170, 198] width 10 height 9
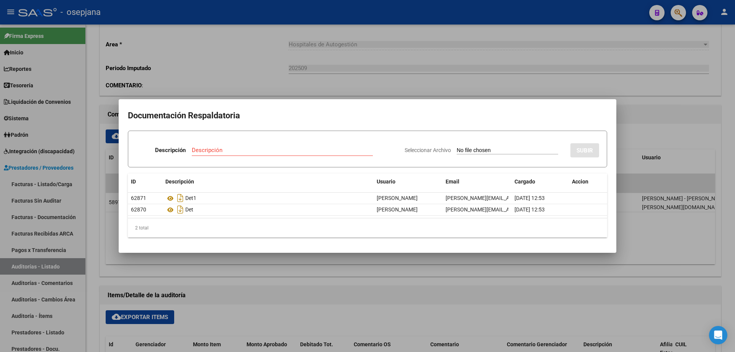
click at [226, 63] on div at bounding box center [367, 176] width 735 height 352
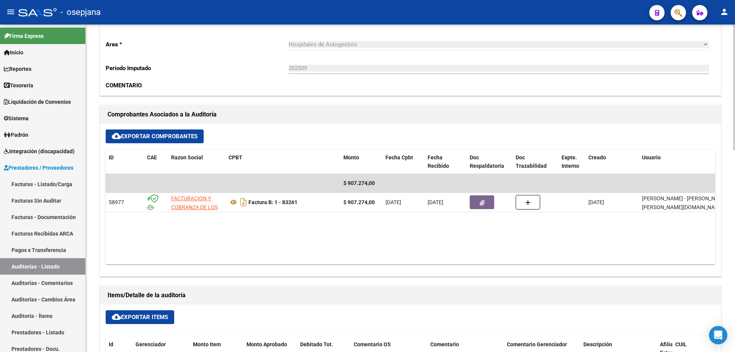
scroll to position [0, 0]
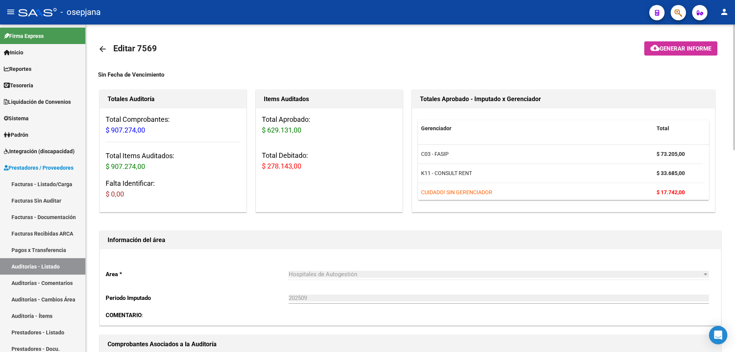
click at [102, 49] on mat-icon "arrow_back" at bounding box center [102, 48] width 9 height 9
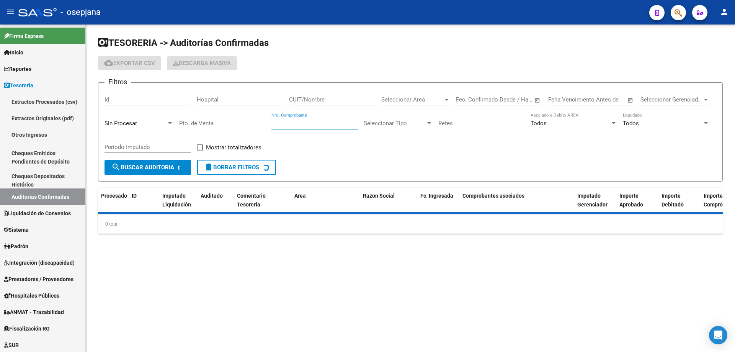
click at [300, 125] on input "Nro. Comprobante" at bounding box center [315, 123] width 87 height 7
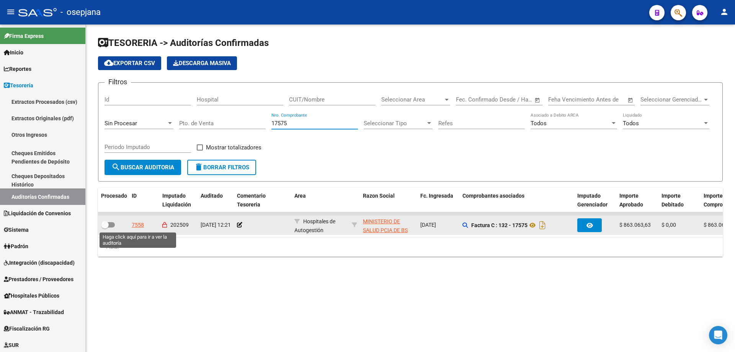
type input "17575"
click at [138, 224] on div "7558" at bounding box center [138, 225] width 12 height 9
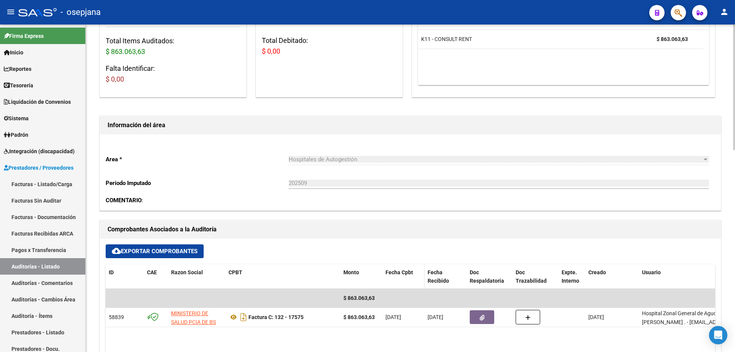
scroll to position [153, 0]
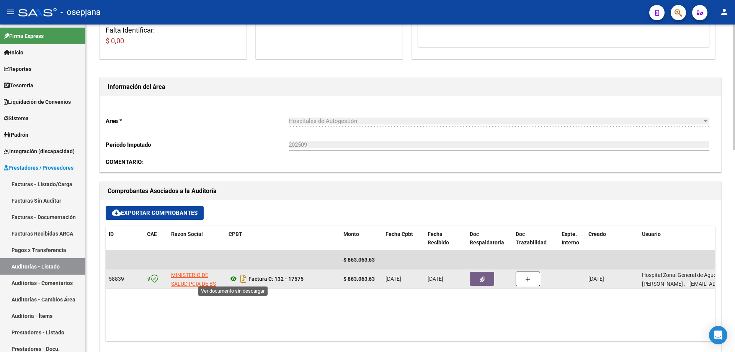
click at [237, 278] on icon at bounding box center [234, 278] width 10 height 9
